Goal: Information Seeking & Learning: Learn about a topic

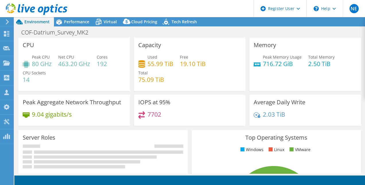
select select "USWest"
select select "USD"
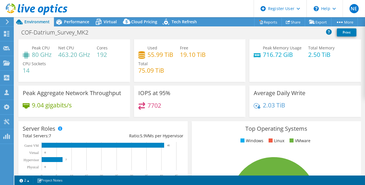
scroll to position [11, 0]
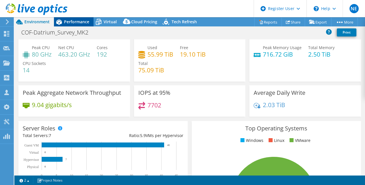
click at [68, 21] on span "Performance" at bounding box center [76, 21] width 25 height 5
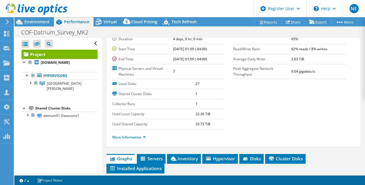
scroll to position [112, 0]
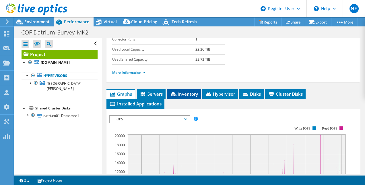
click at [181, 97] on span "Inventory" at bounding box center [184, 94] width 28 height 6
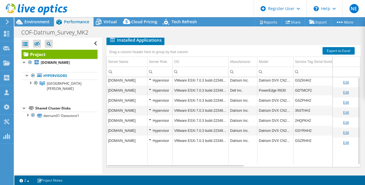
scroll to position [168, 0]
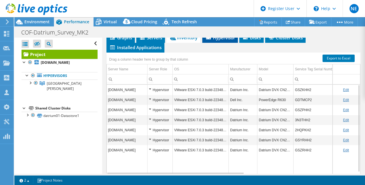
click at [214, 40] on span "Hypervisor" at bounding box center [220, 38] width 30 height 6
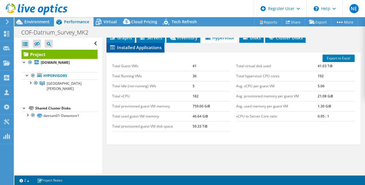
click at [138, 50] on span "Installed Applications" at bounding box center [135, 47] width 52 height 6
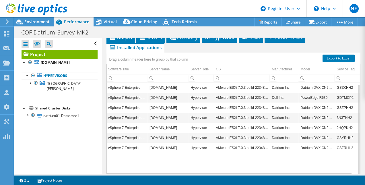
scroll to position [2, 0]
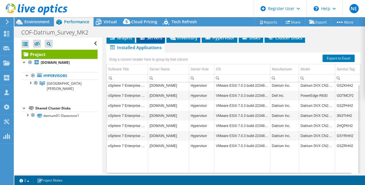
click at [146, 40] on span "Servers" at bounding box center [150, 38] width 23 height 6
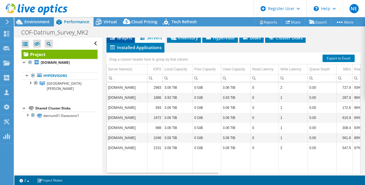
click at [120, 40] on span "Graphs" at bounding box center [120, 38] width 23 height 6
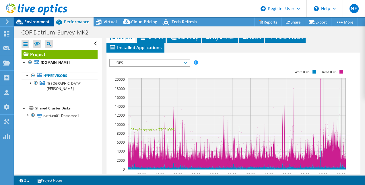
click at [40, 26] on div "Environment" at bounding box center [34, 21] width 40 height 9
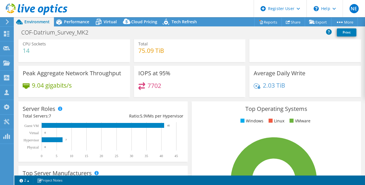
scroll to position [0, 0]
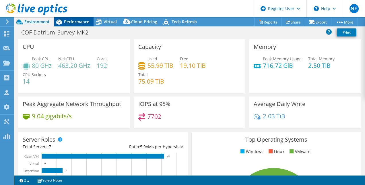
click at [77, 21] on span "Performance" at bounding box center [76, 21] width 25 height 5
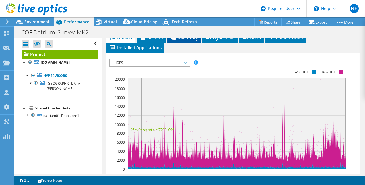
click at [192, 40] on span "Inventory" at bounding box center [184, 38] width 28 height 6
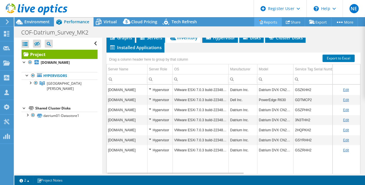
click at [259, 24] on link "Reports" at bounding box center [268, 21] width 28 height 9
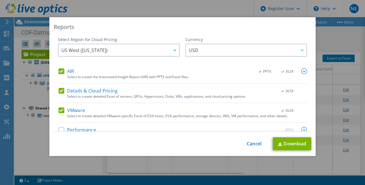
scroll to position [11, 0]
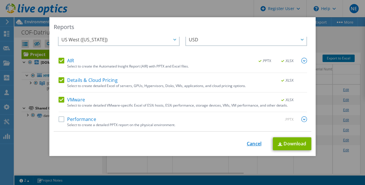
click at [254, 141] on link "Cancel" at bounding box center [254, 143] width 15 height 5
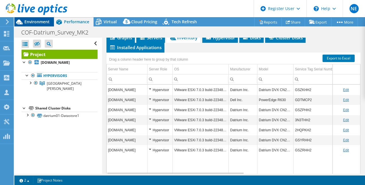
click at [40, 19] on span "Environment" at bounding box center [36, 21] width 25 height 5
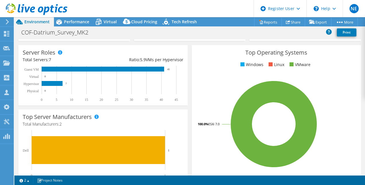
scroll to position [87, 0]
